Goal: Information Seeking & Learning: Learn about a topic

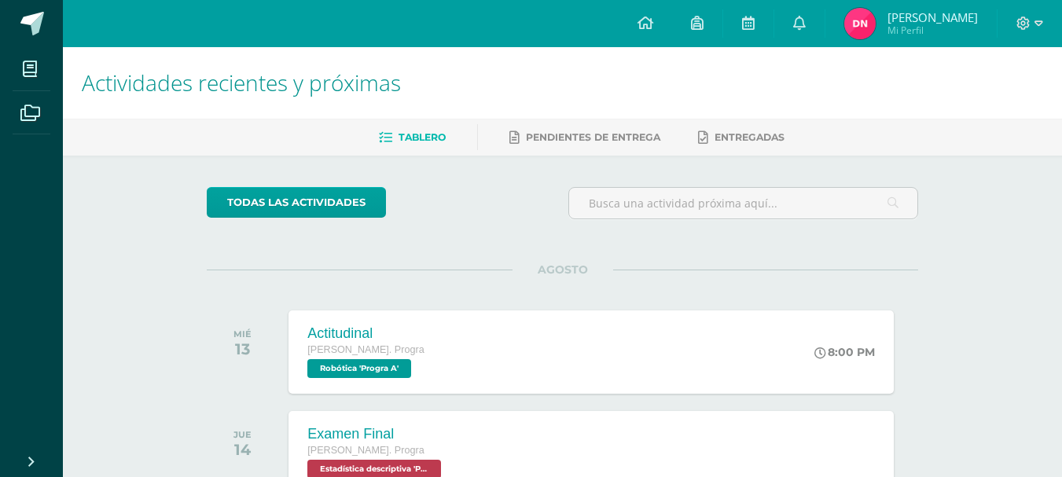
click at [250, 288] on div "AGOSTO MIÉ 13 Actitudinal Quinto Bach. Progra Robótica 'Progra A' 8:00 PM Actit…" at bounding box center [562, 333] width 711 height 127
click at [752, 23] on link at bounding box center [748, 23] width 50 height 47
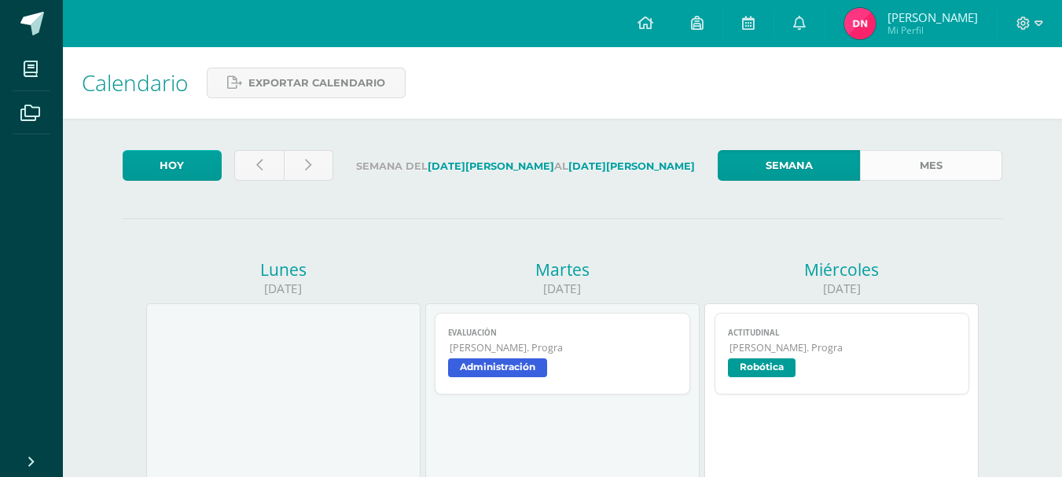
click at [961, 158] on link "Mes" at bounding box center [931, 165] width 142 height 31
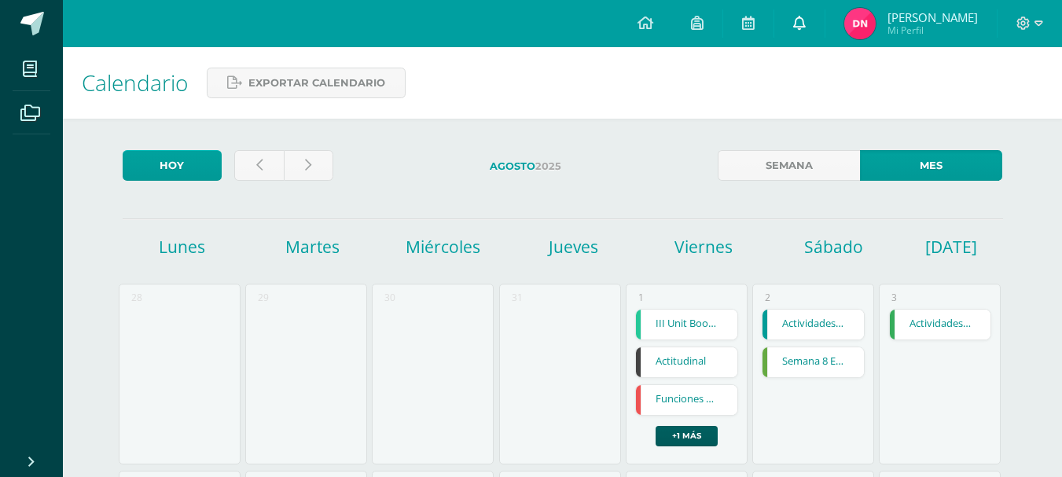
click at [823, 13] on link at bounding box center [799, 23] width 50 height 47
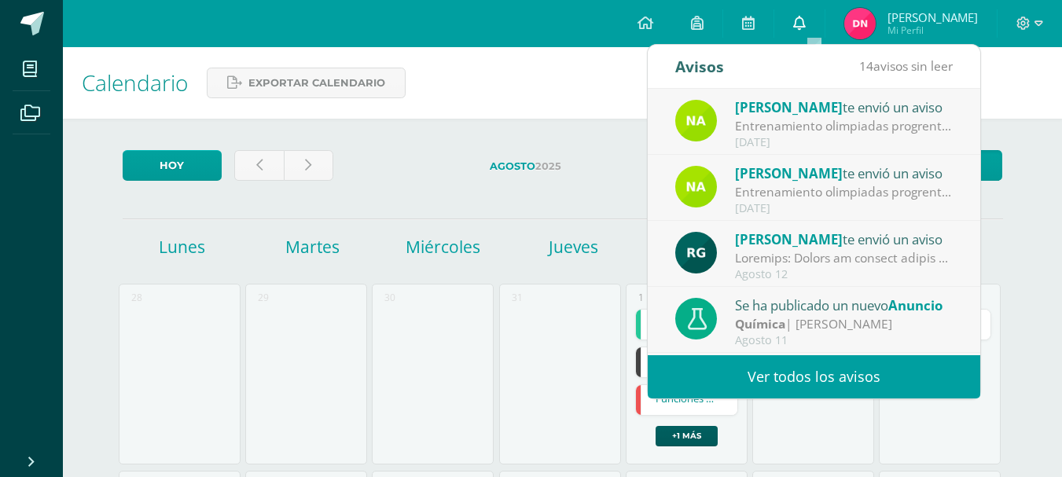
click at [806, 24] on icon at bounding box center [799, 23] width 13 height 14
click at [803, 31] on link at bounding box center [799, 23] width 50 height 47
click at [751, 377] on link "Ver todos los avisos" at bounding box center [814, 376] width 333 height 43
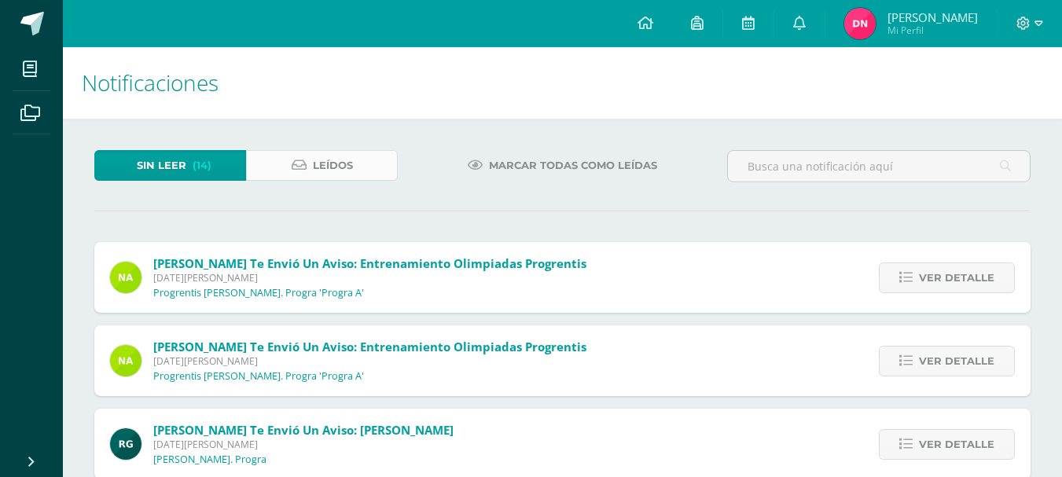
click at [278, 176] on link "Leídos" at bounding box center [322, 165] width 152 height 31
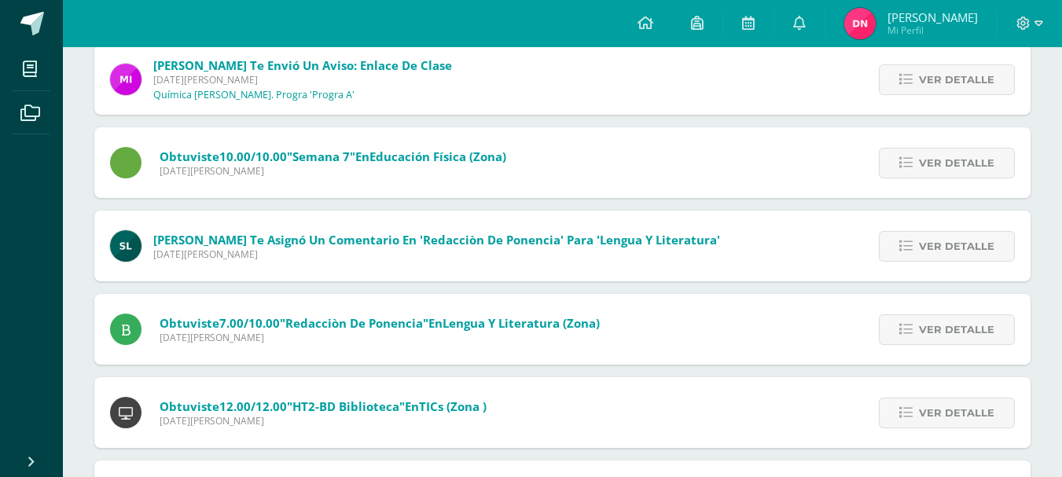
scroll to position [377, 0]
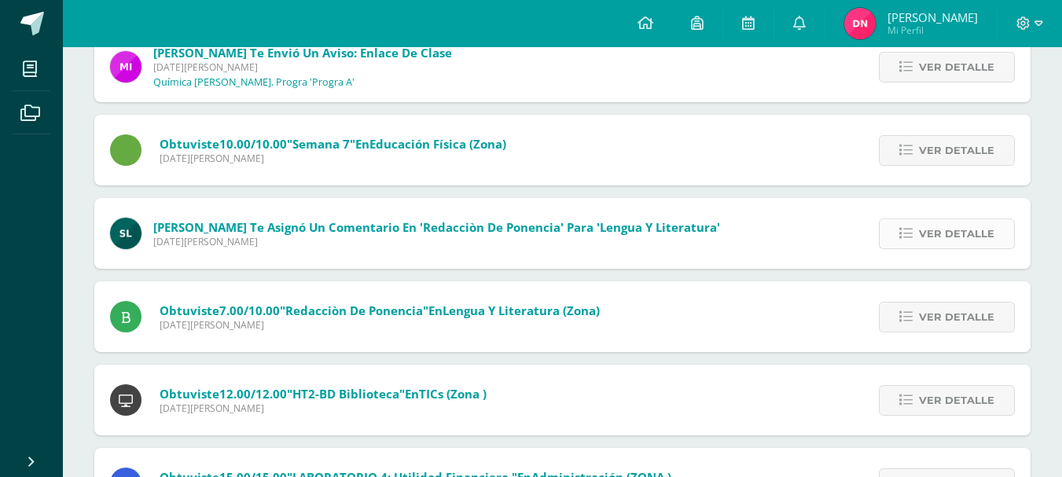
click at [965, 222] on span "Ver detalle" at bounding box center [956, 233] width 75 height 29
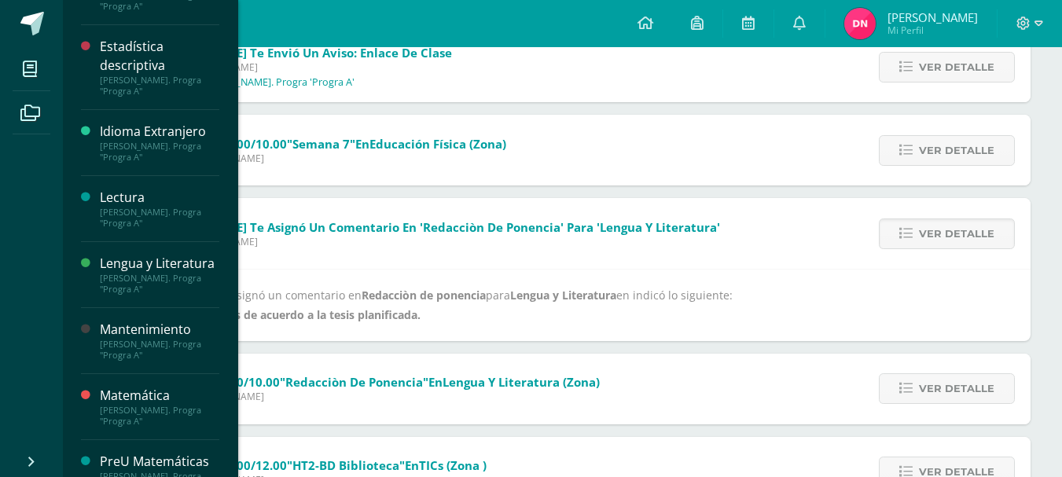
scroll to position [243, 0]
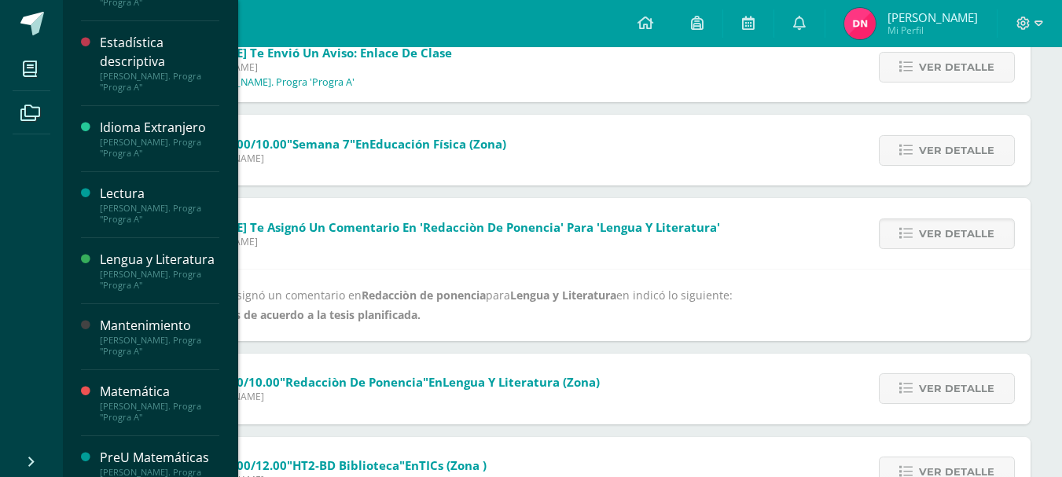
click at [175, 269] on div "Lengua y Literatura" at bounding box center [159, 260] width 119 height 18
